Goal: Task Accomplishment & Management: Manage account settings

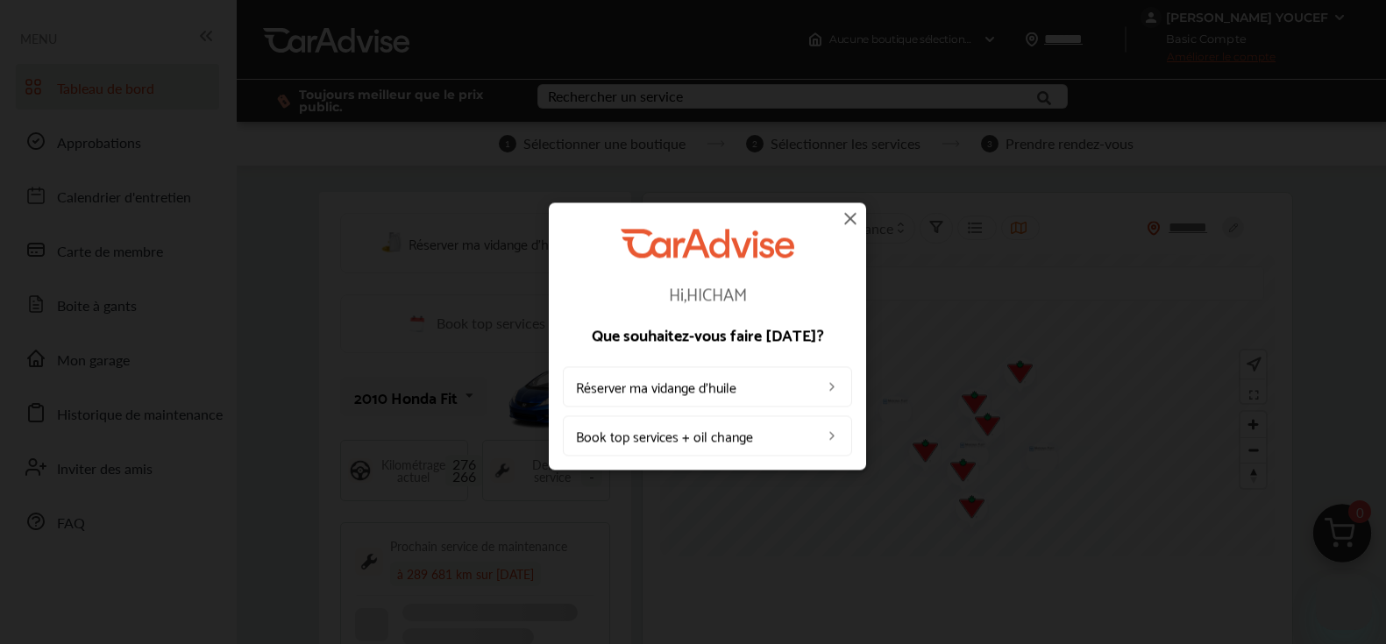
click at [844, 215] on img at bounding box center [850, 218] width 21 height 21
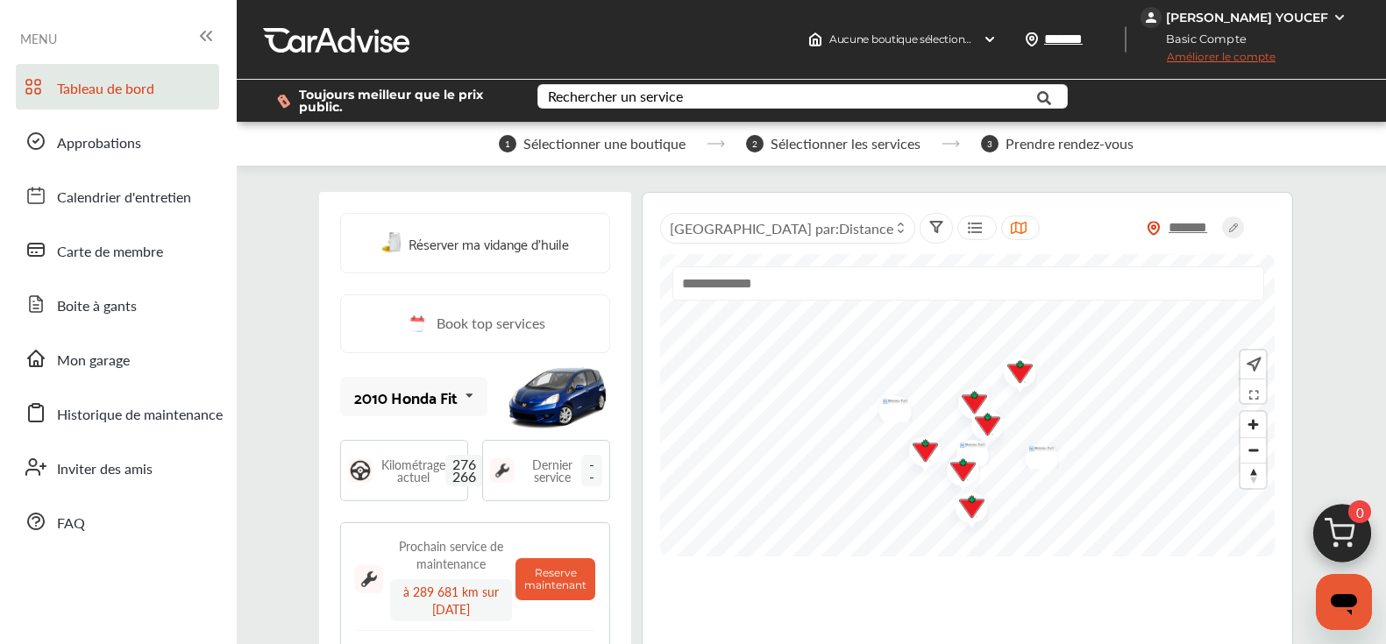
click at [1333, 11] on img at bounding box center [1340, 18] width 14 height 14
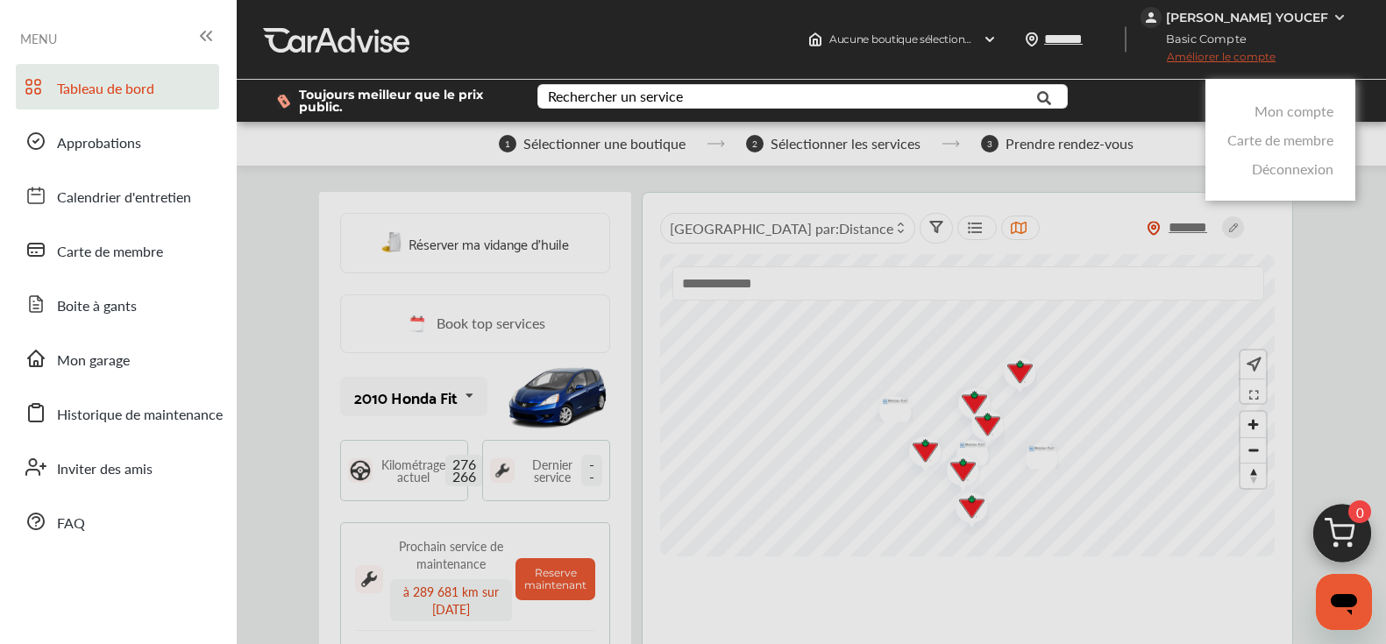
click at [1303, 104] on link "Mon compte" at bounding box center [1294, 111] width 79 height 20
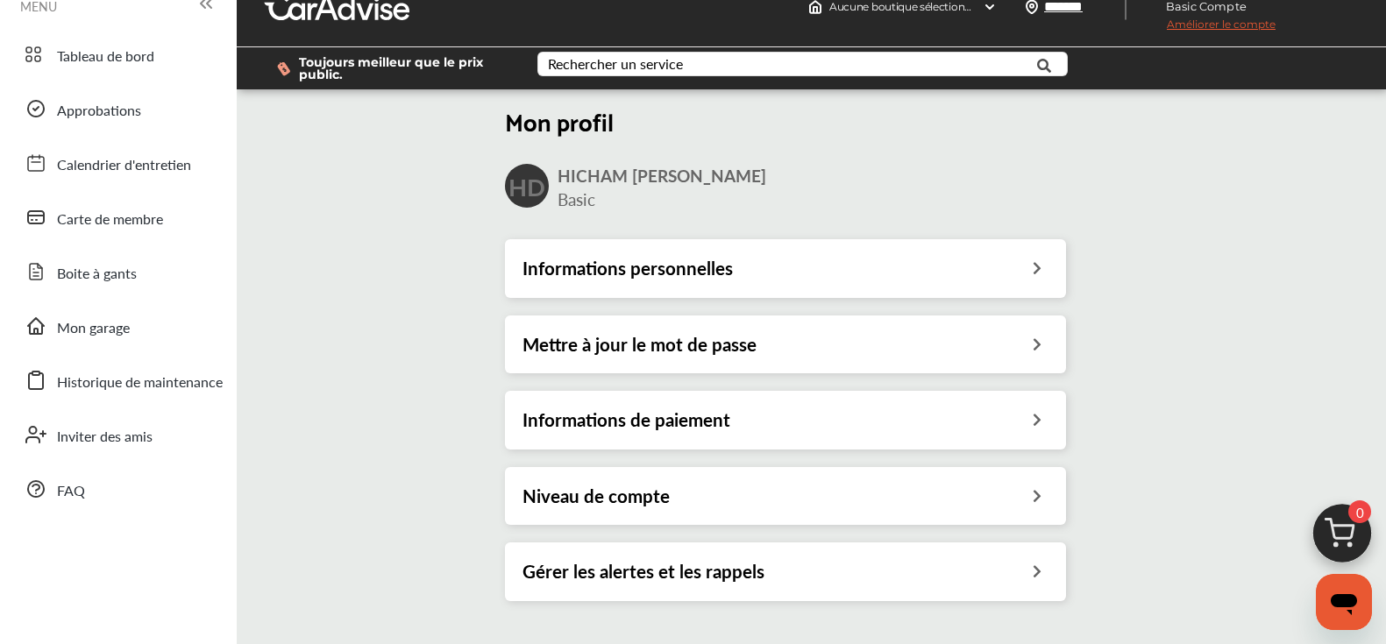
scroll to position [35, 0]
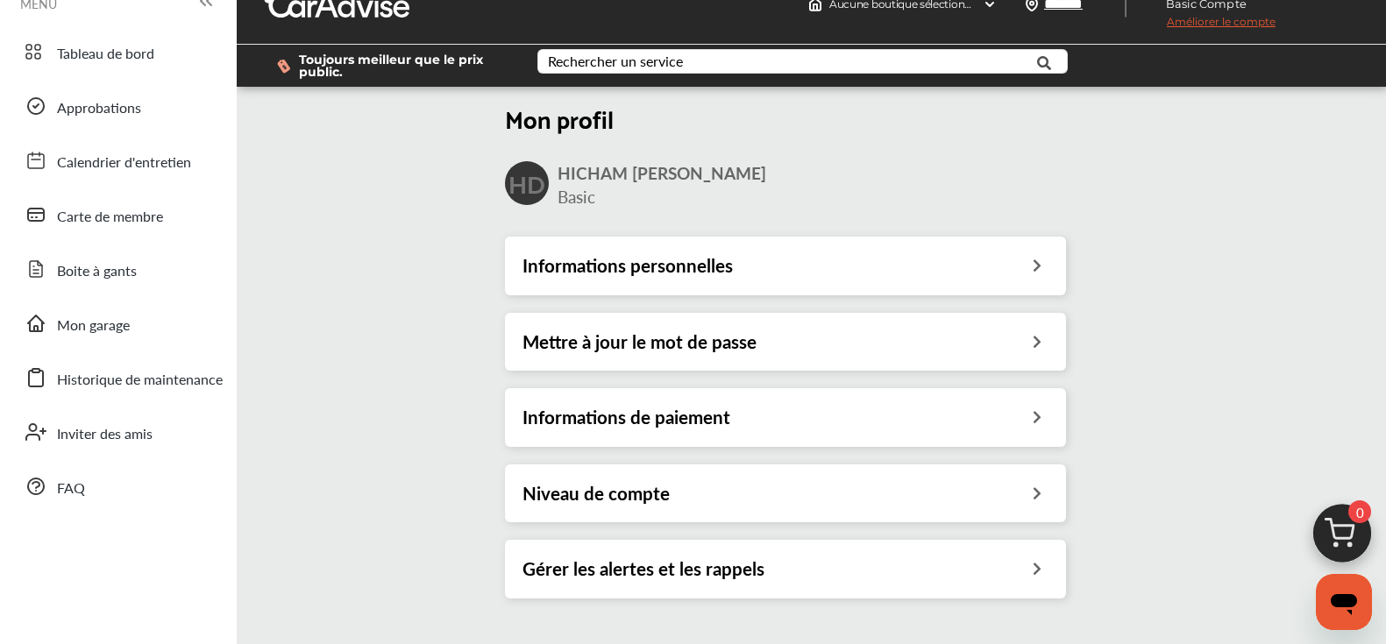
click at [861, 418] on div "Informations de paiement" at bounding box center [786, 417] width 526 height 23
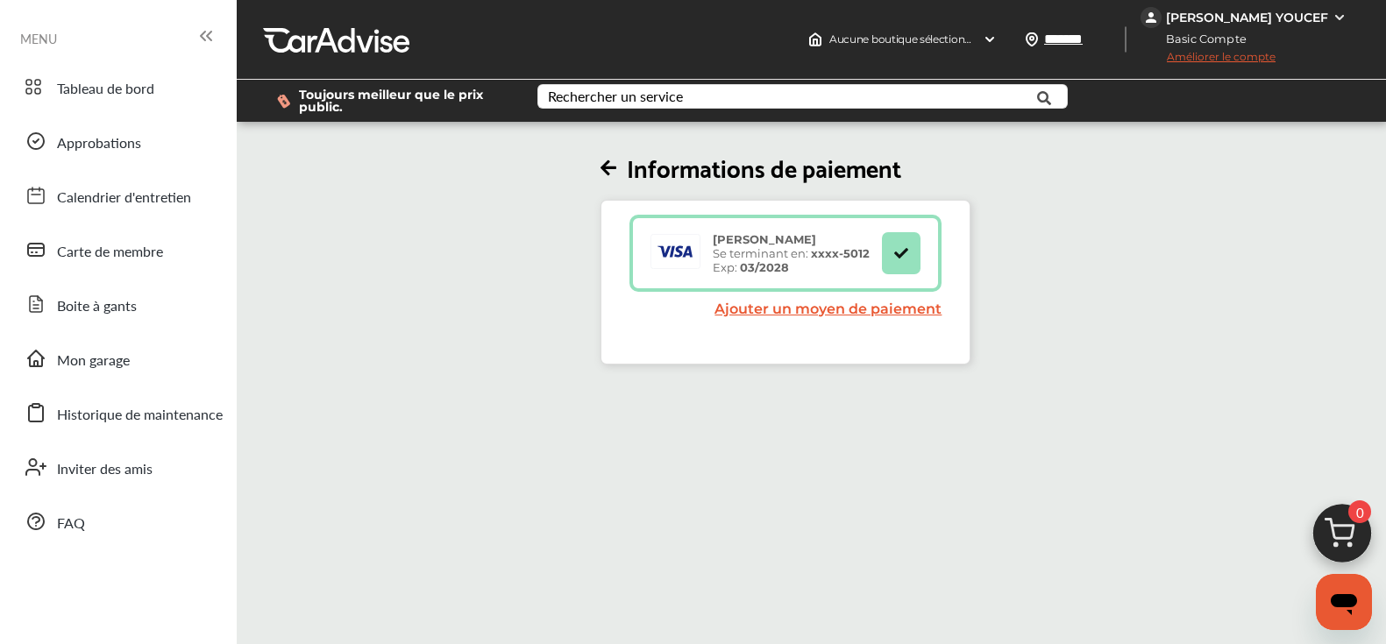
click at [1308, 23] on div "[PERSON_NAME] YOUCEF" at bounding box center [1247, 18] width 162 height 16
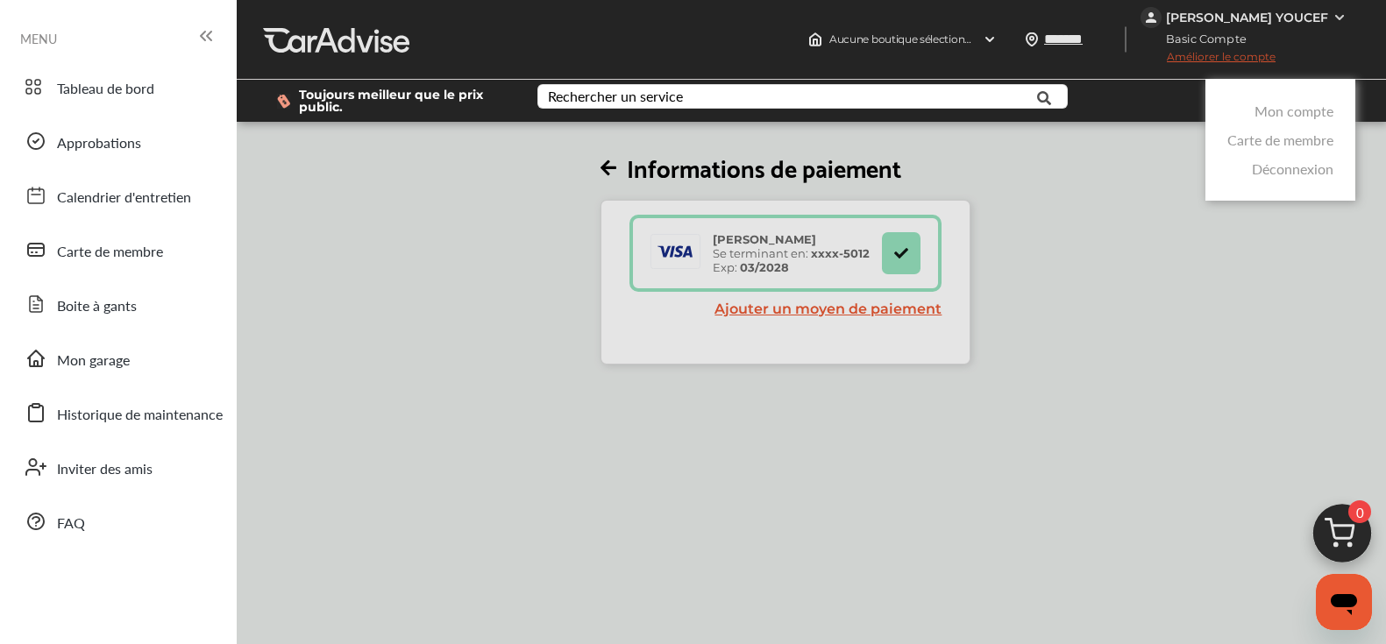
click at [1292, 112] on link "Mon compte" at bounding box center [1294, 111] width 79 height 20
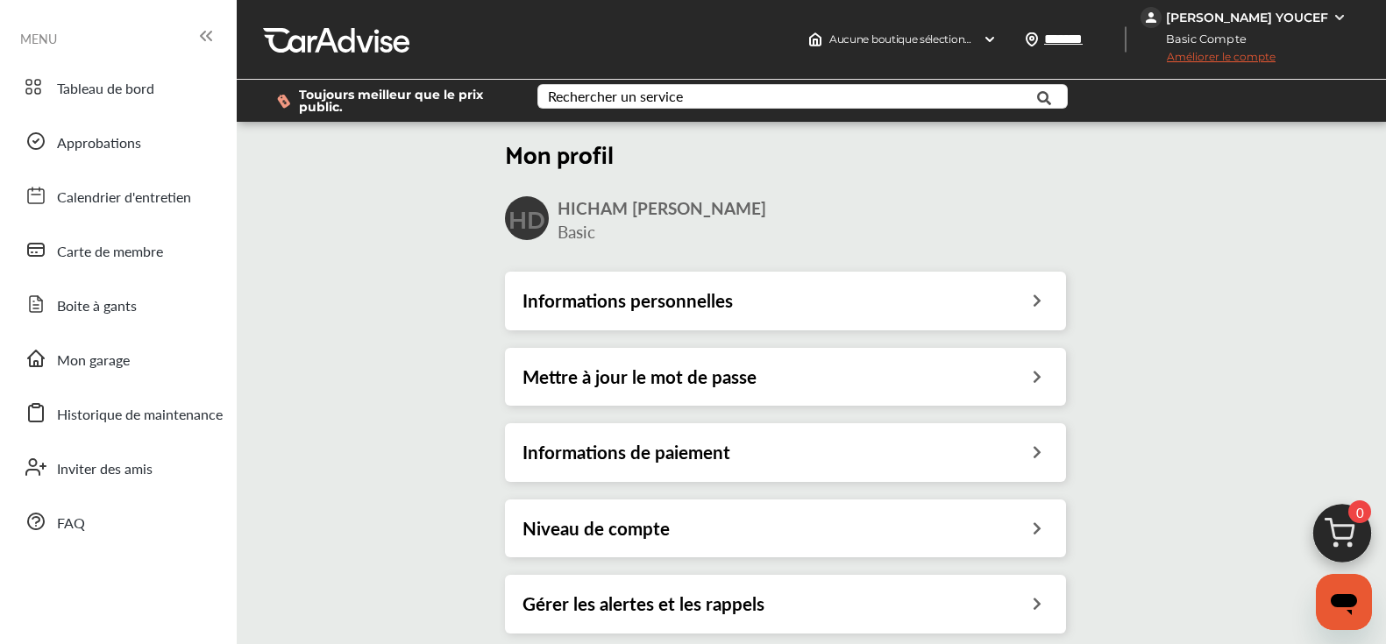
click at [862, 540] on div "Niveau de compte" at bounding box center [785, 529] width 561 height 58
click at [876, 525] on div "Niveau de compte" at bounding box center [786, 528] width 526 height 23
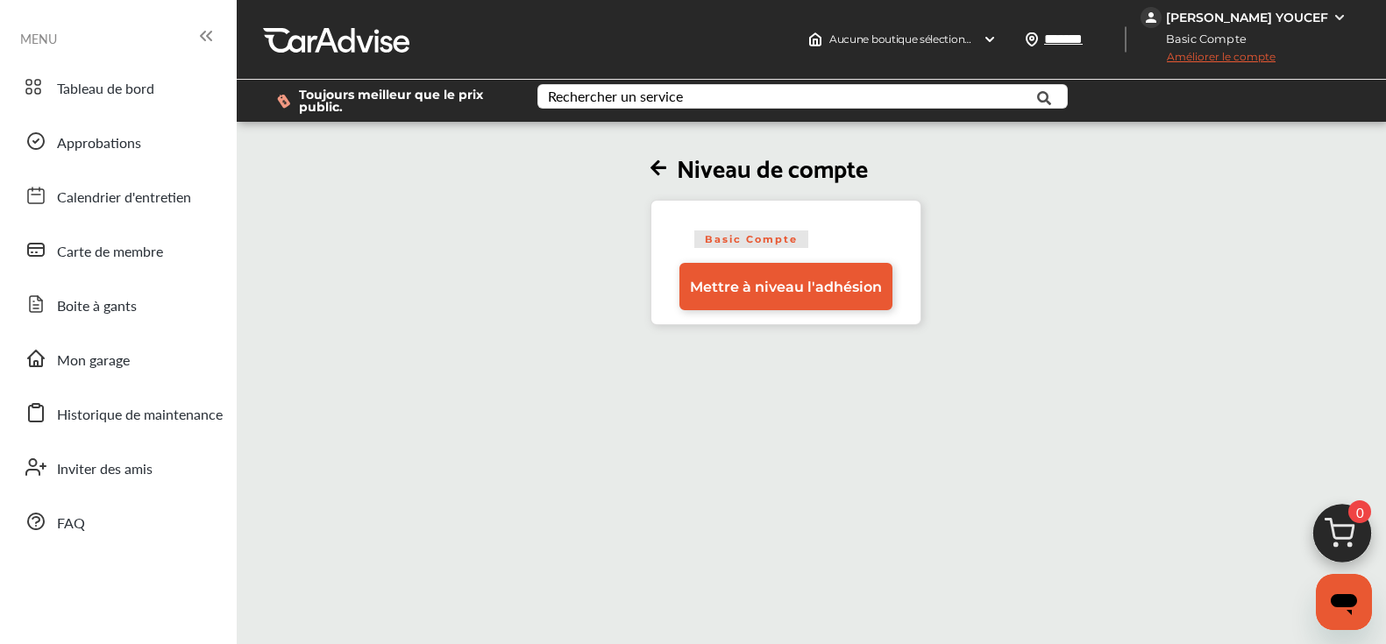
click at [1259, 18] on div "[PERSON_NAME] YOUCEF" at bounding box center [1247, 18] width 162 height 16
click at [1331, 12] on div "[PERSON_NAME] YOUCEF" at bounding box center [1246, 17] width 210 height 21
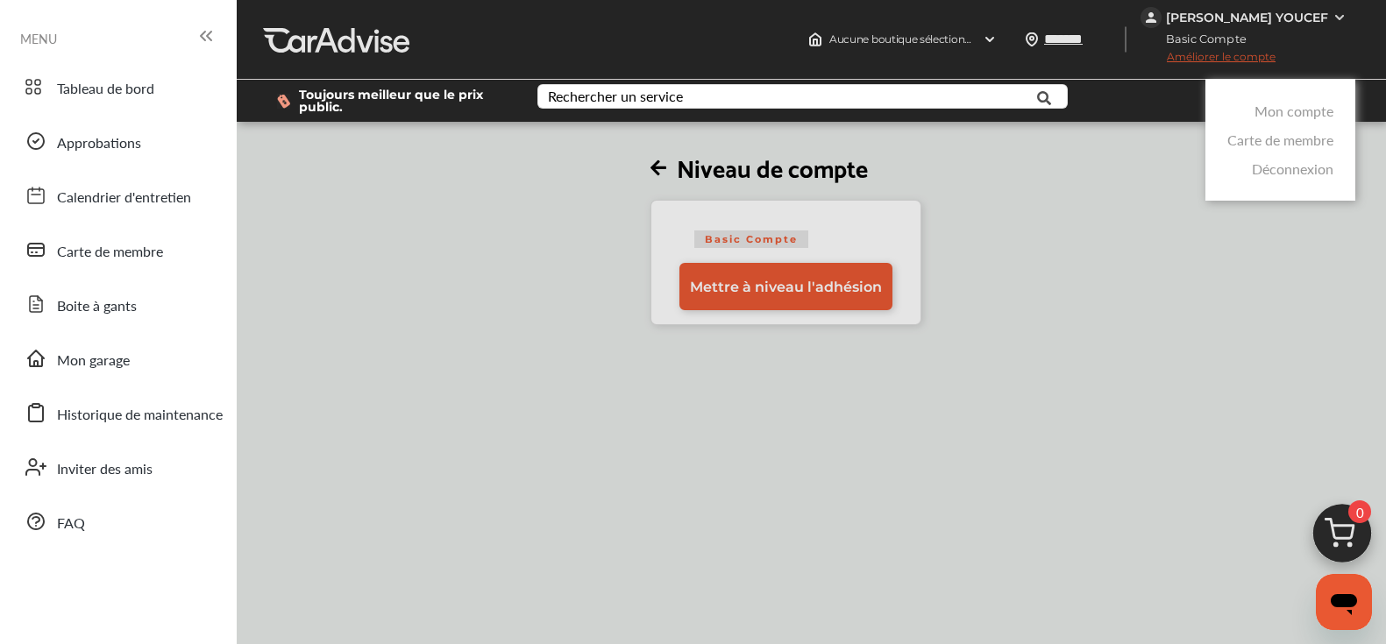
click at [1268, 116] on link "Mon compte" at bounding box center [1294, 111] width 79 height 20
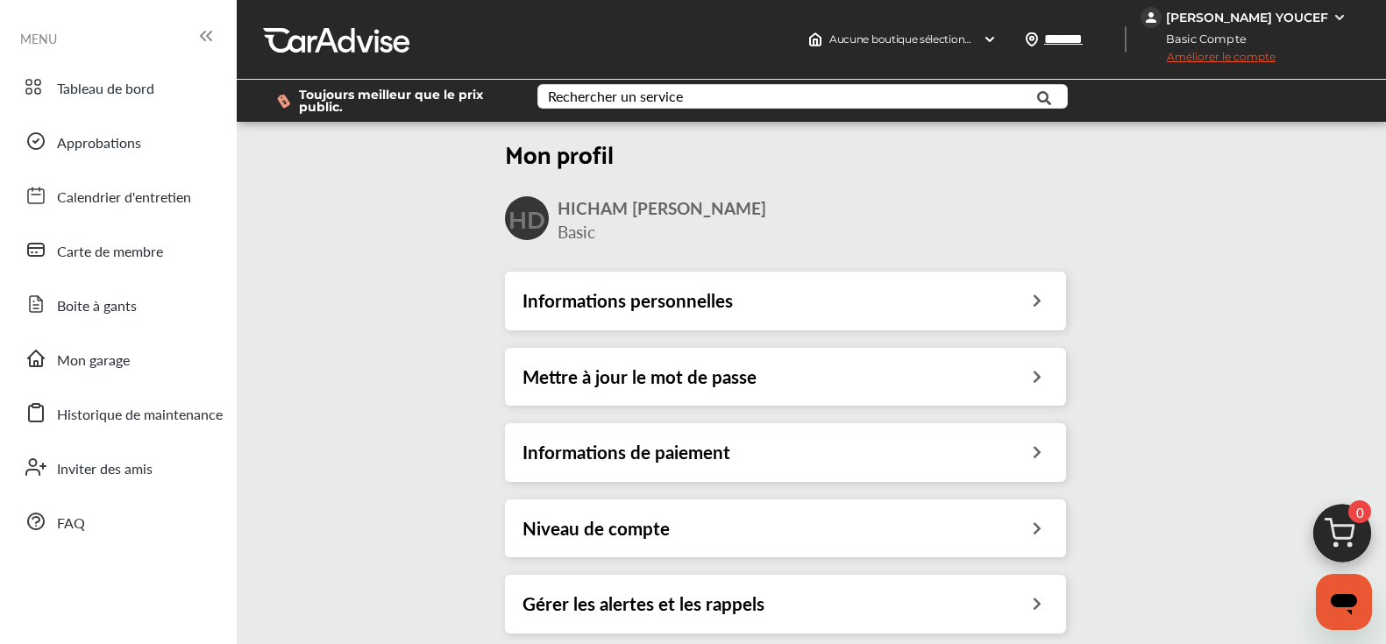
click at [760, 538] on div "Niveau de compte" at bounding box center [786, 528] width 526 height 23
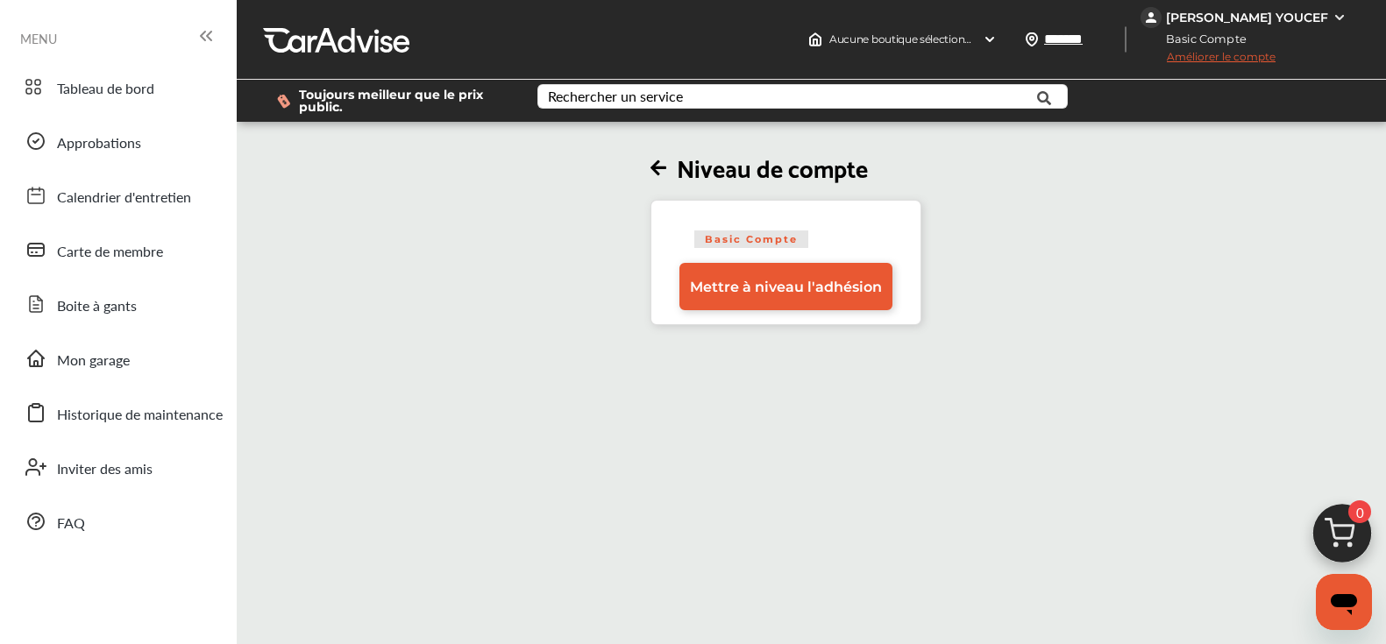
click at [1335, 15] on img at bounding box center [1340, 18] width 14 height 14
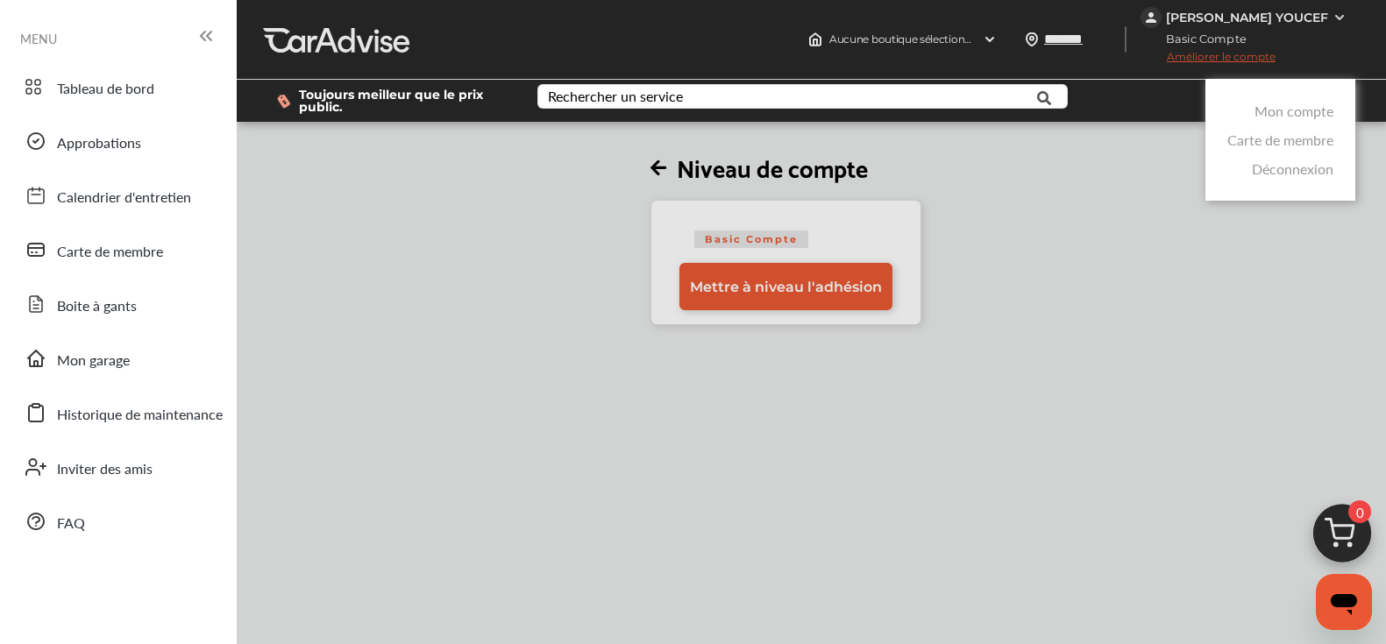
click at [1290, 107] on link "Mon compte" at bounding box center [1294, 111] width 79 height 20
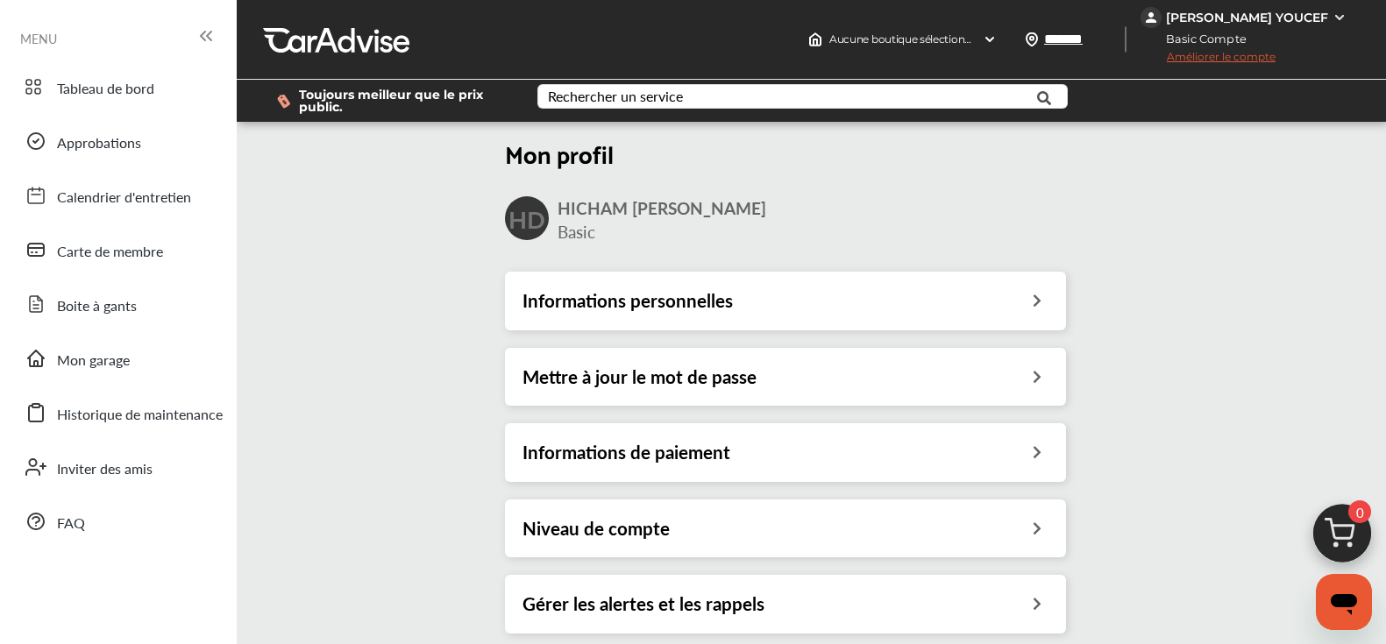
click at [737, 524] on div "Niveau de compte" at bounding box center [786, 528] width 526 height 23
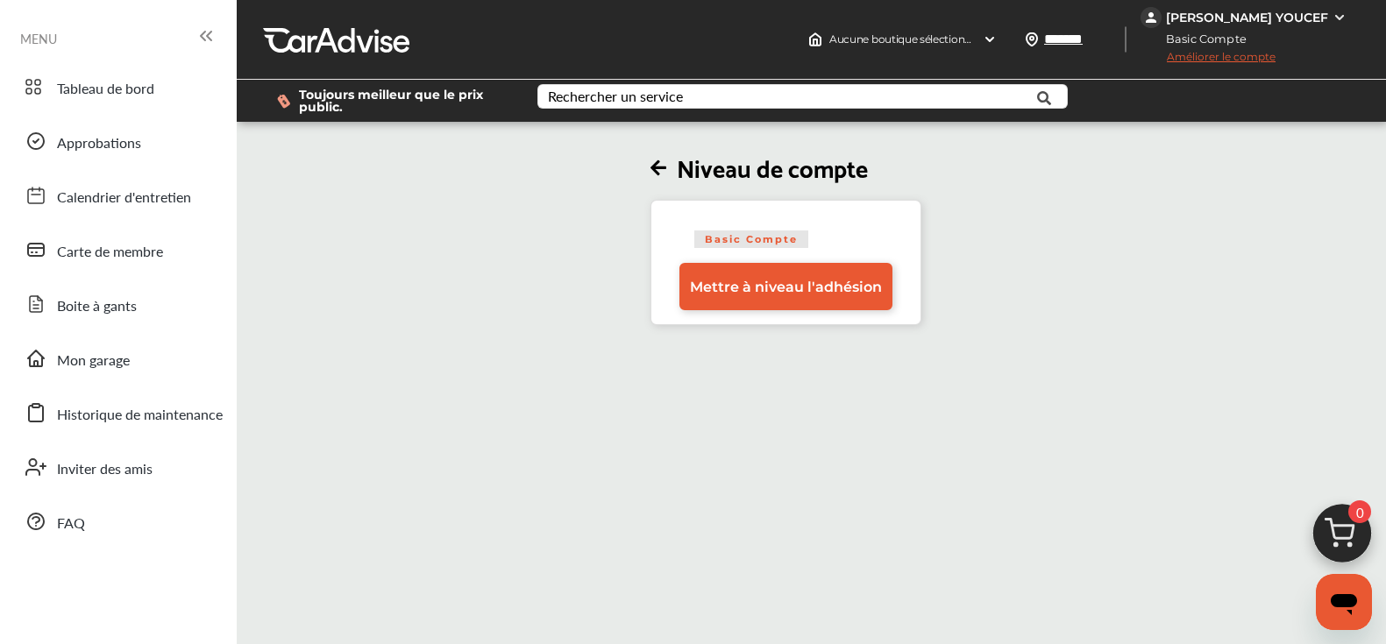
click at [1290, 8] on div "[PERSON_NAME] YOUCEF" at bounding box center [1246, 17] width 210 height 21
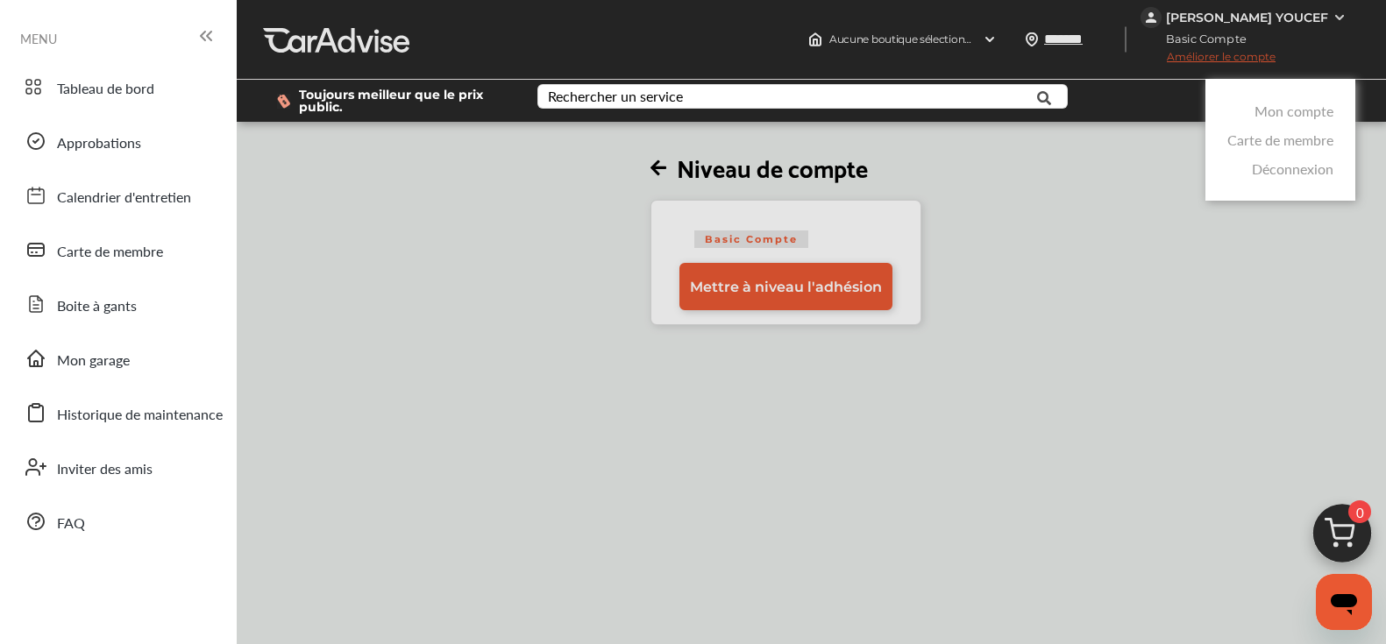
click at [1275, 111] on link "Mon compte" at bounding box center [1294, 111] width 79 height 20
